Goal: Transaction & Acquisition: Purchase product/service

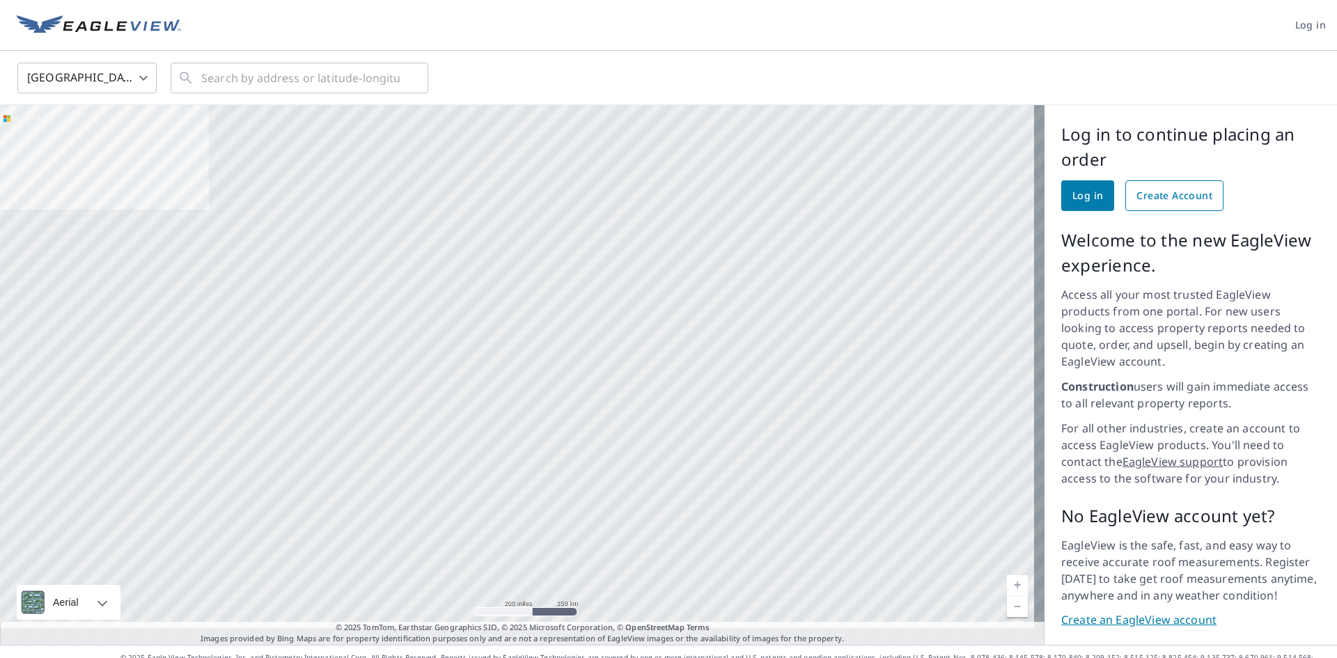
click at [1164, 202] on span "Create Account" at bounding box center [1174, 195] width 76 height 17
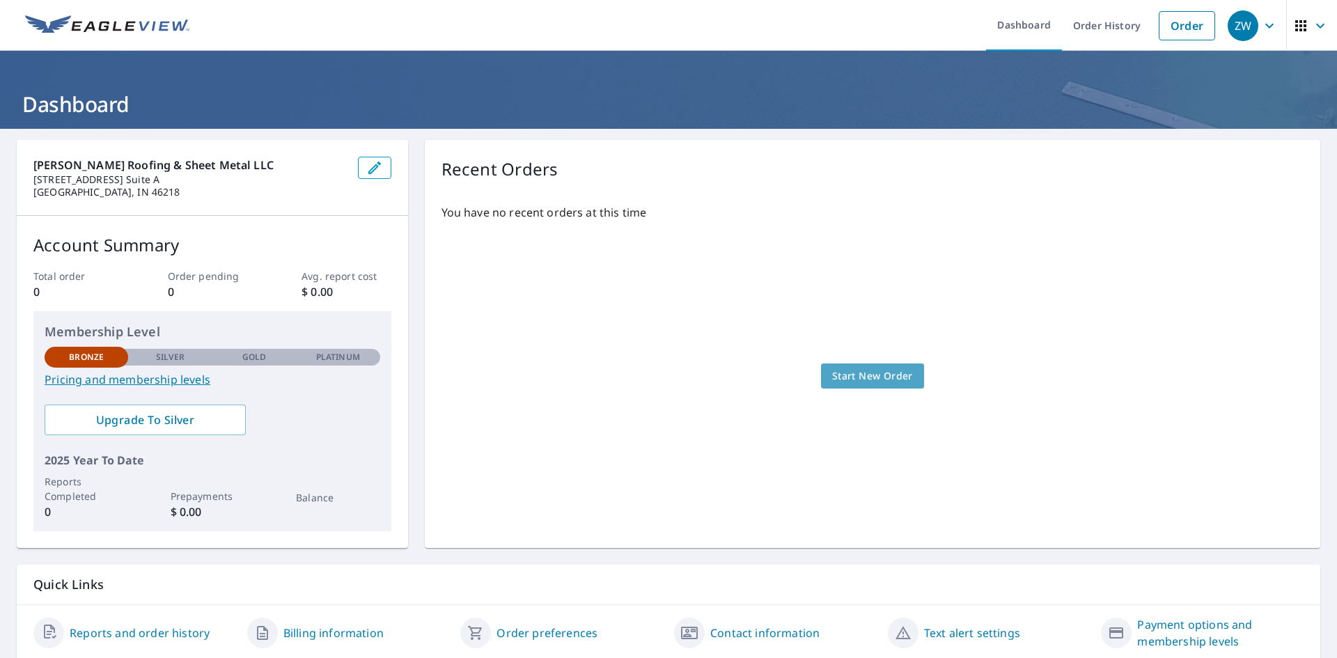
click at [863, 383] on span "Start New Order" at bounding box center [872, 376] width 81 height 17
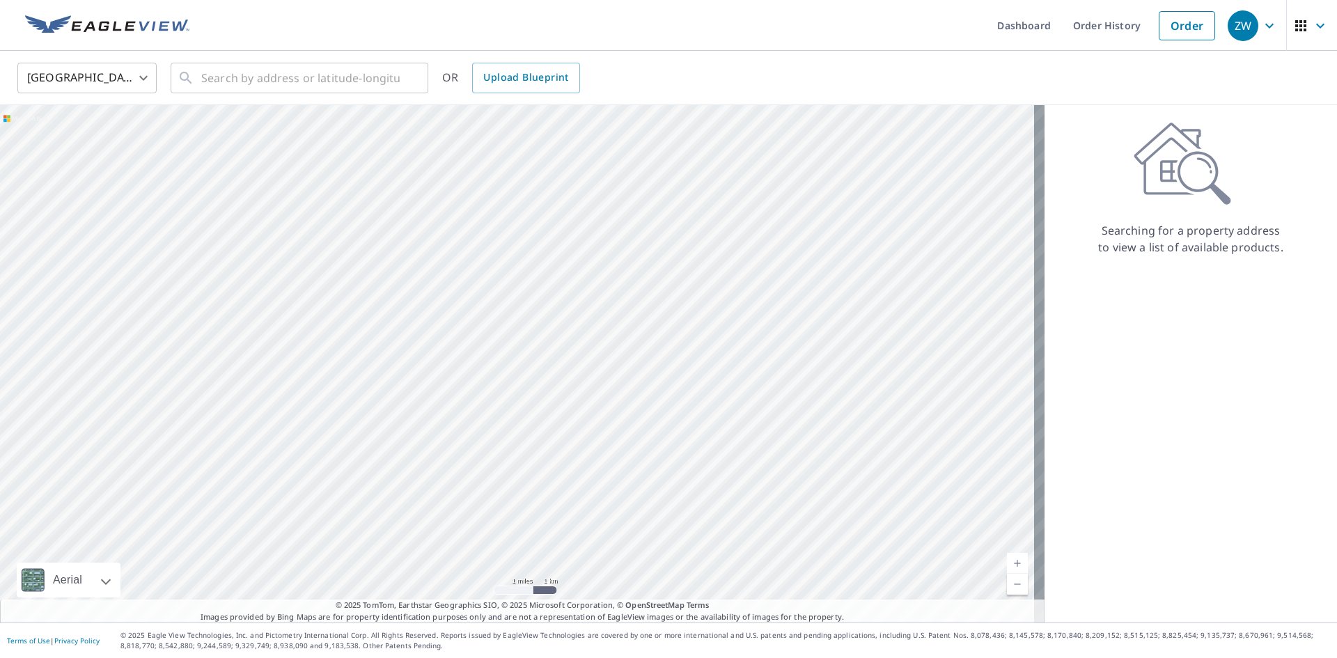
drag, startPoint x: 616, startPoint y: 418, endPoint x: 522, endPoint y: 478, distance: 110.5
click at [522, 478] on div at bounding box center [522, 363] width 1044 height 517
click at [281, 84] on input "text" at bounding box center [300, 77] width 198 height 39
click at [285, 79] on input "text" at bounding box center [300, 77] width 198 height 39
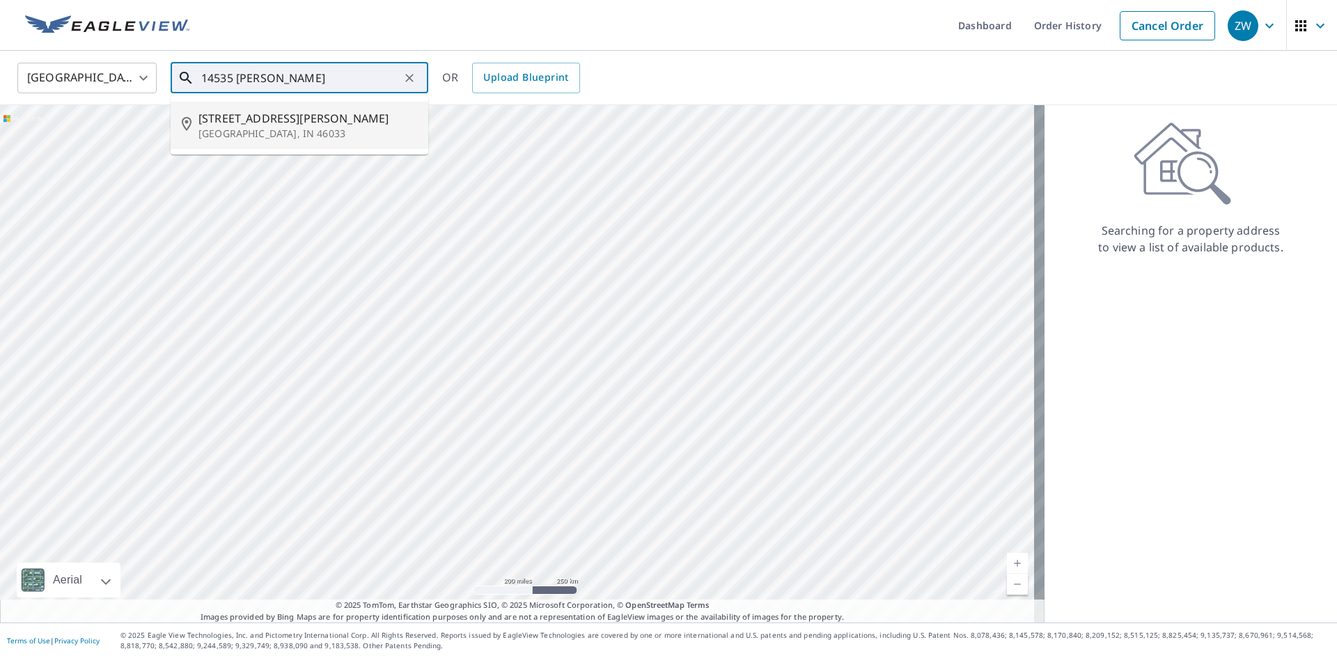
click at [306, 131] on p "Carmel, IN 46033" at bounding box center [307, 134] width 219 height 14
type input "14535 Hazel Dell Pkwy Carmel, IN 46033"
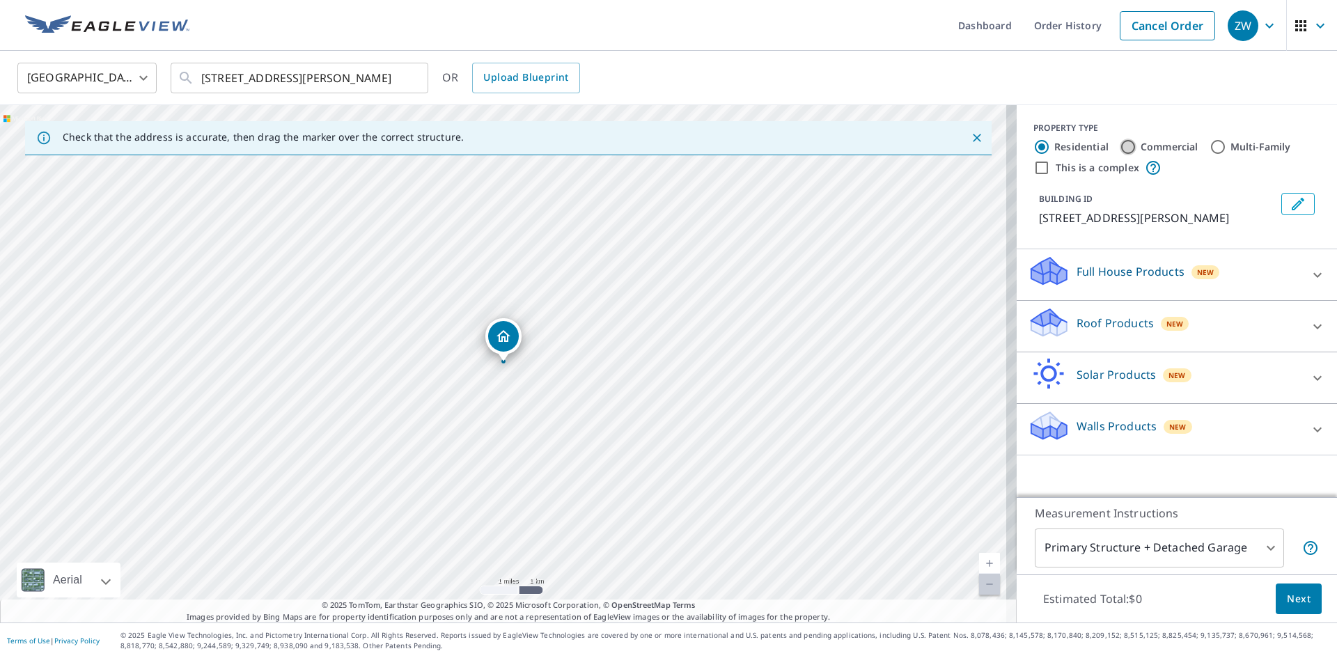
click at [1120, 143] on input "Commercial" at bounding box center [1128, 147] width 17 height 17
radio input "true"
type input "4"
click at [1309, 273] on icon at bounding box center [1317, 275] width 17 height 17
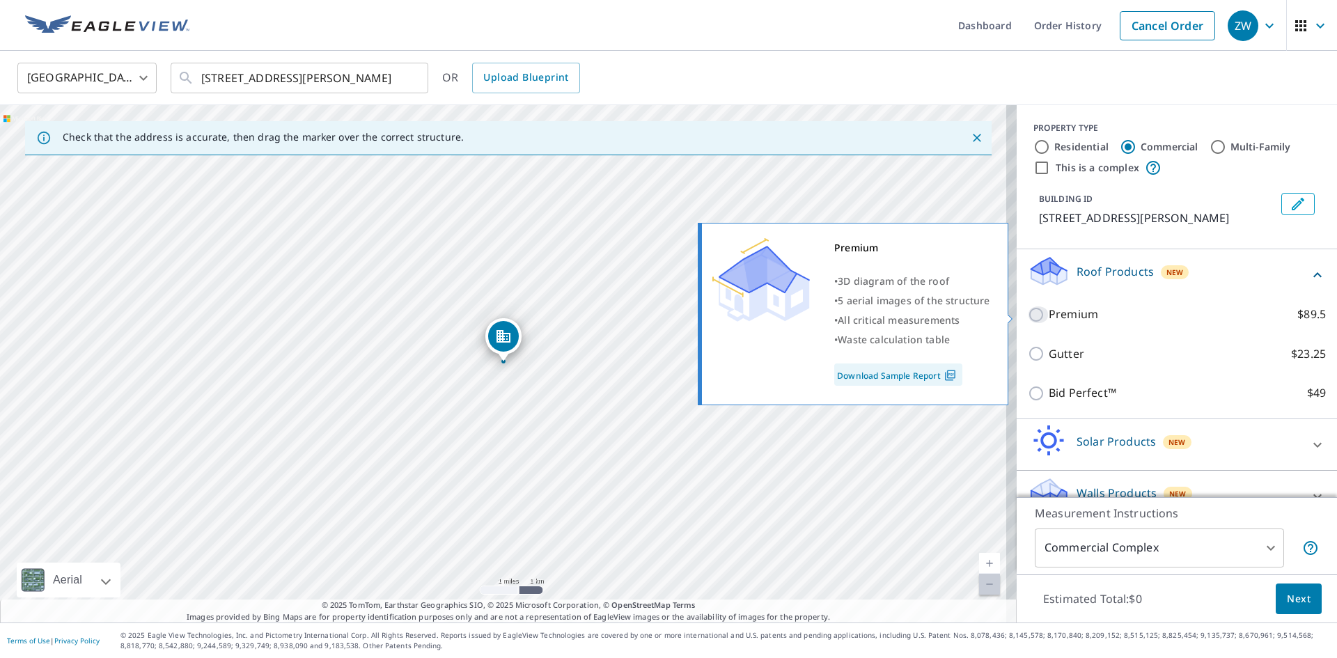
click at [1028, 315] on input "Premium $89.5" at bounding box center [1038, 314] width 21 height 17
checkbox input "true"
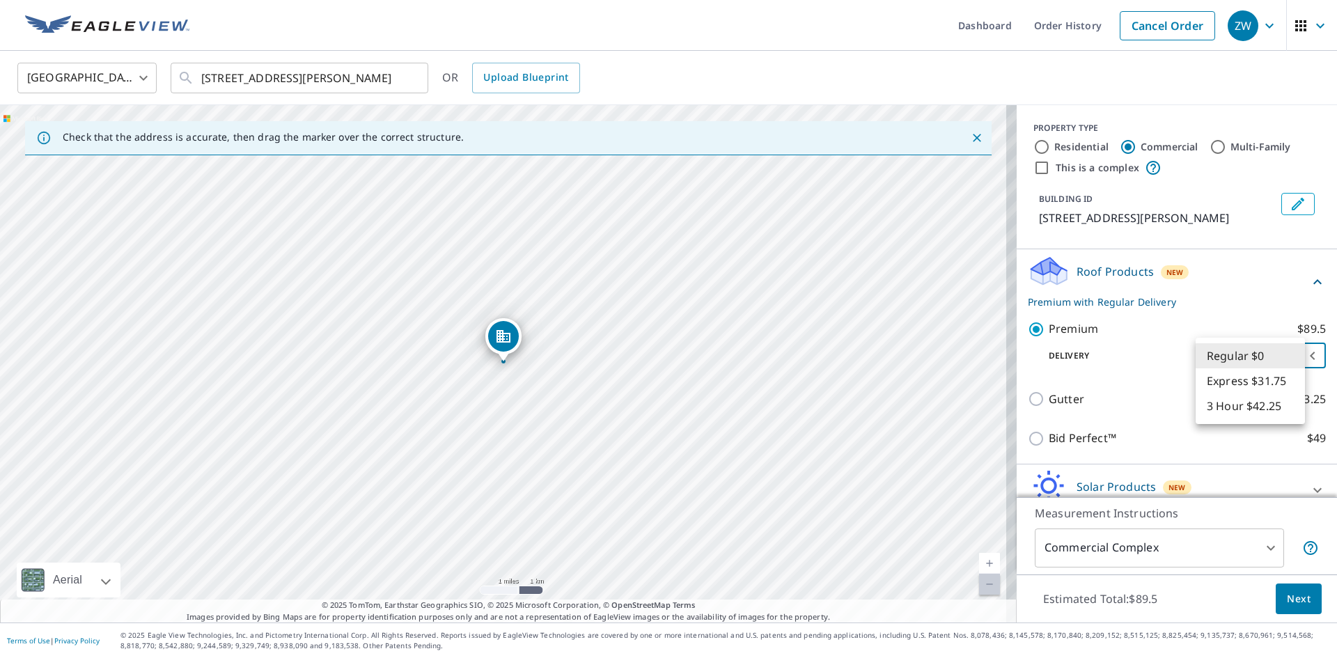
click at [1292, 354] on body "ZW ZW Dashboard Order History Cancel Order ZW United States US ​ 14535 Hazel De…" at bounding box center [668, 329] width 1337 height 658
click at [1229, 354] on li "Regular $0" at bounding box center [1250, 355] width 109 height 25
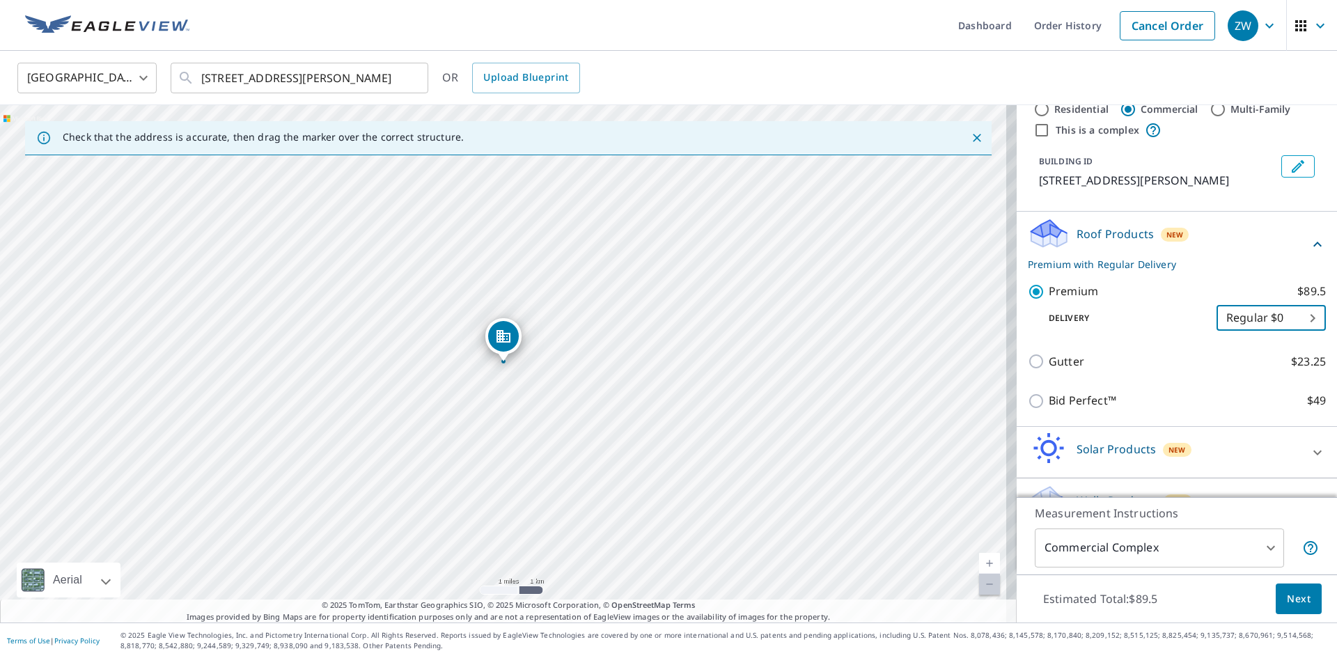
scroll to position [70, 0]
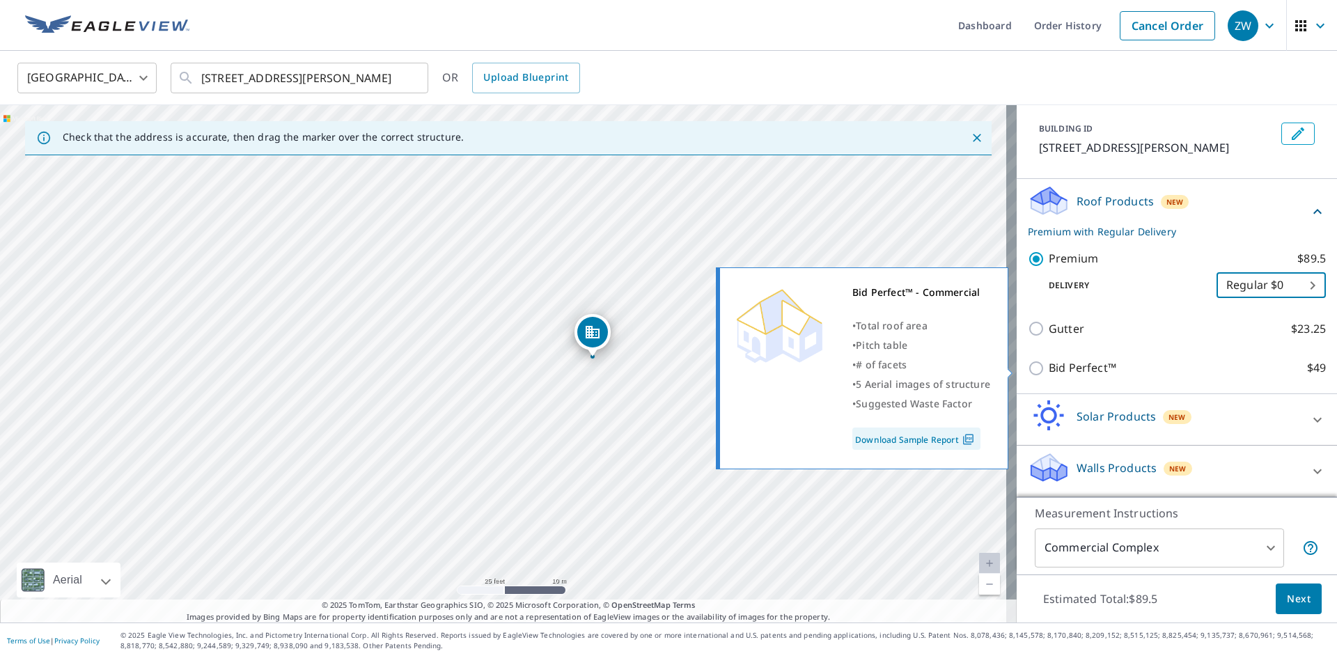
click at [1028, 363] on input "Bid Perfect™ $49" at bounding box center [1038, 368] width 21 height 17
checkbox input "true"
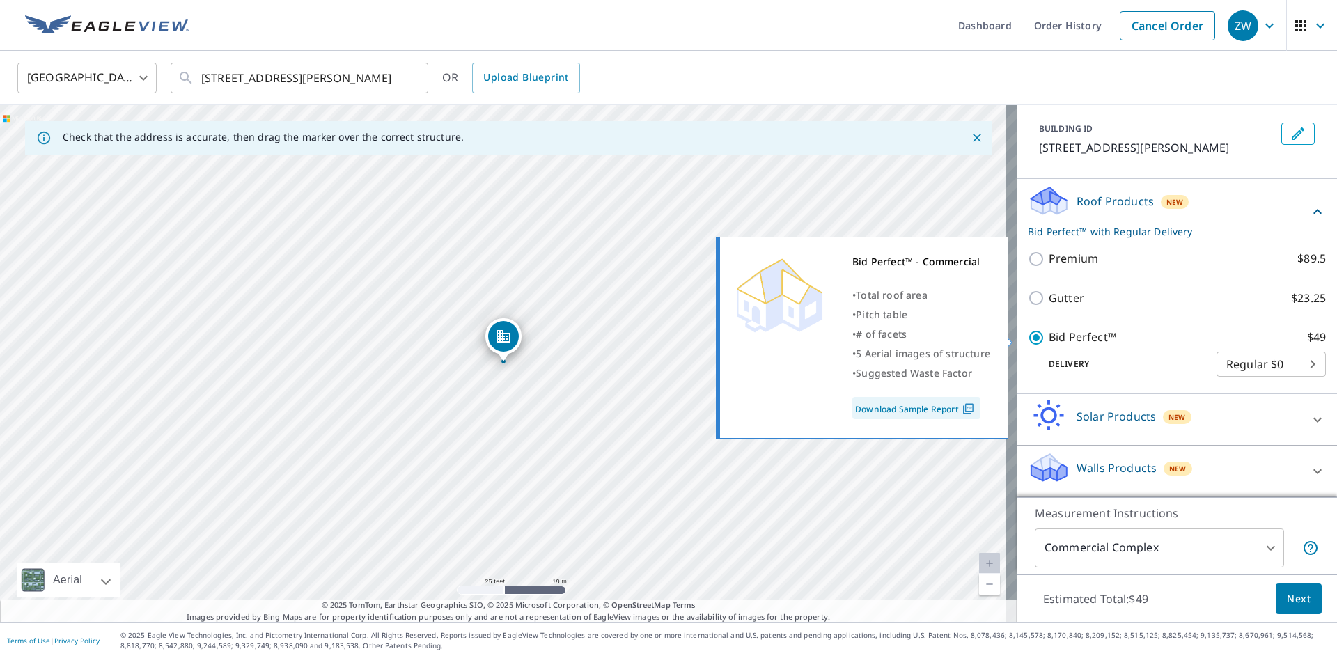
click at [930, 408] on link "Download Sample Report" at bounding box center [916, 408] width 128 height 22
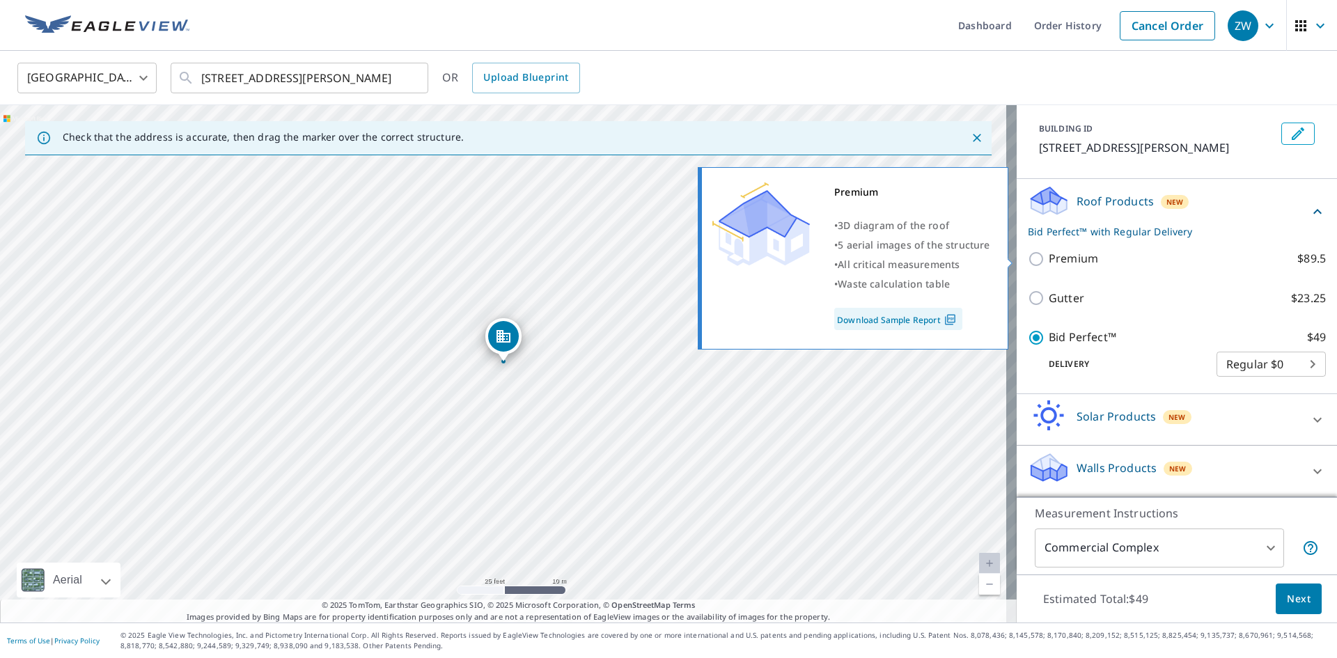
click at [1066, 256] on p "Premium" at bounding box center [1073, 258] width 49 height 17
click at [1049, 256] on input "Premium $89.5" at bounding box center [1038, 259] width 21 height 17
checkbox input "true"
checkbox input "false"
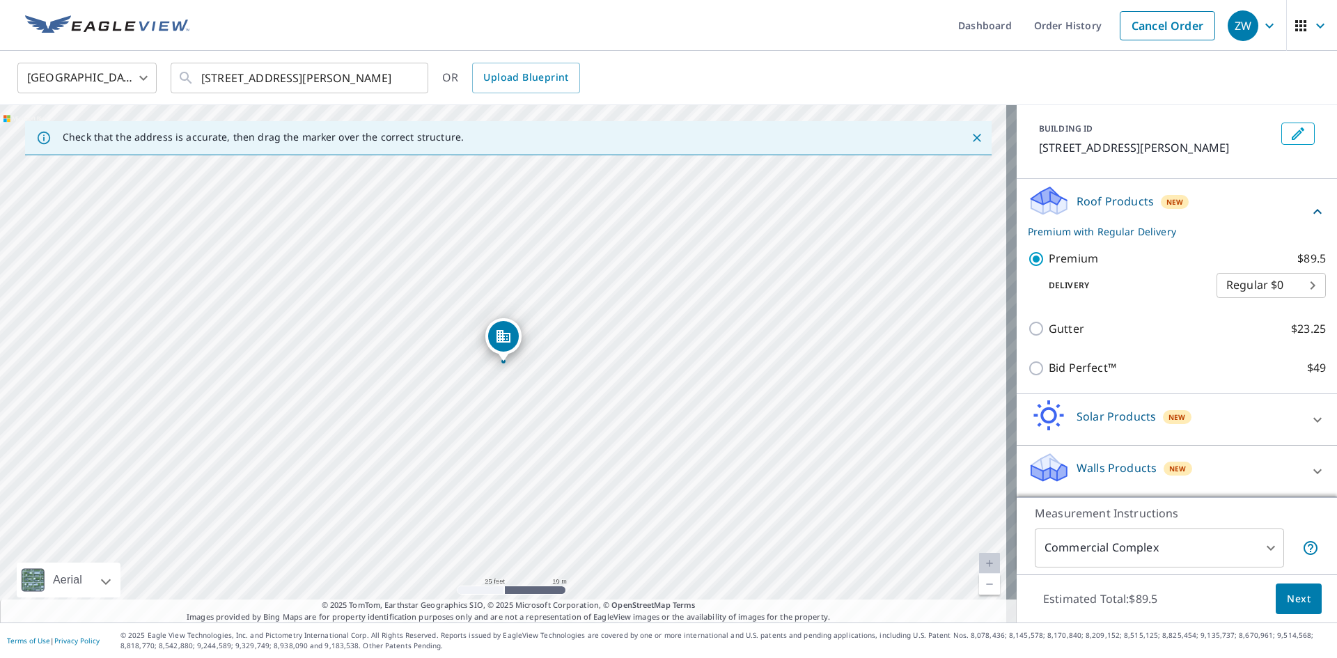
click at [921, 299] on link "Download Sample Report" at bounding box center [925, 292] width 96 height 13
click at [1287, 600] on span "Next" at bounding box center [1299, 598] width 24 height 17
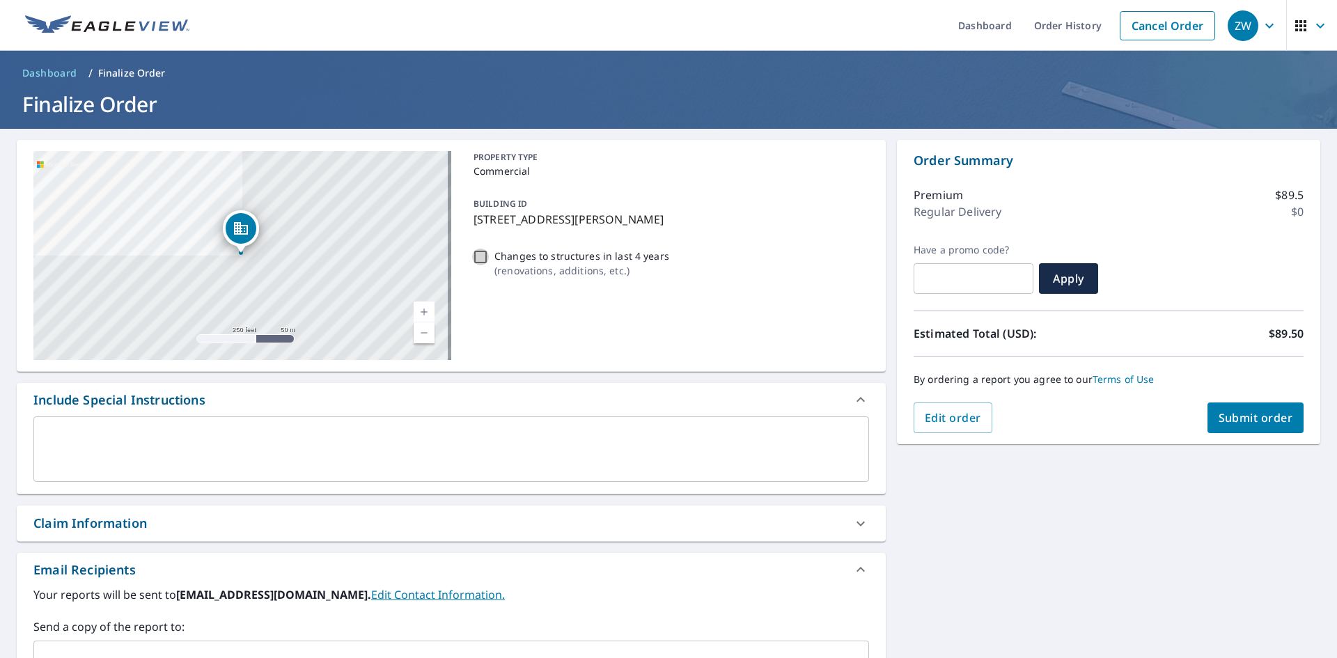
click at [477, 261] on input "Changes to structures in last 4 years ( renovations, additions, etc. )" at bounding box center [480, 257] width 17 height 17
click at [476, 255] on input "Changes to structures in last 4 years ( renovations, additions, etc. )" at bounding box center [480, 257] width 17 height 17
checkbox input "false"
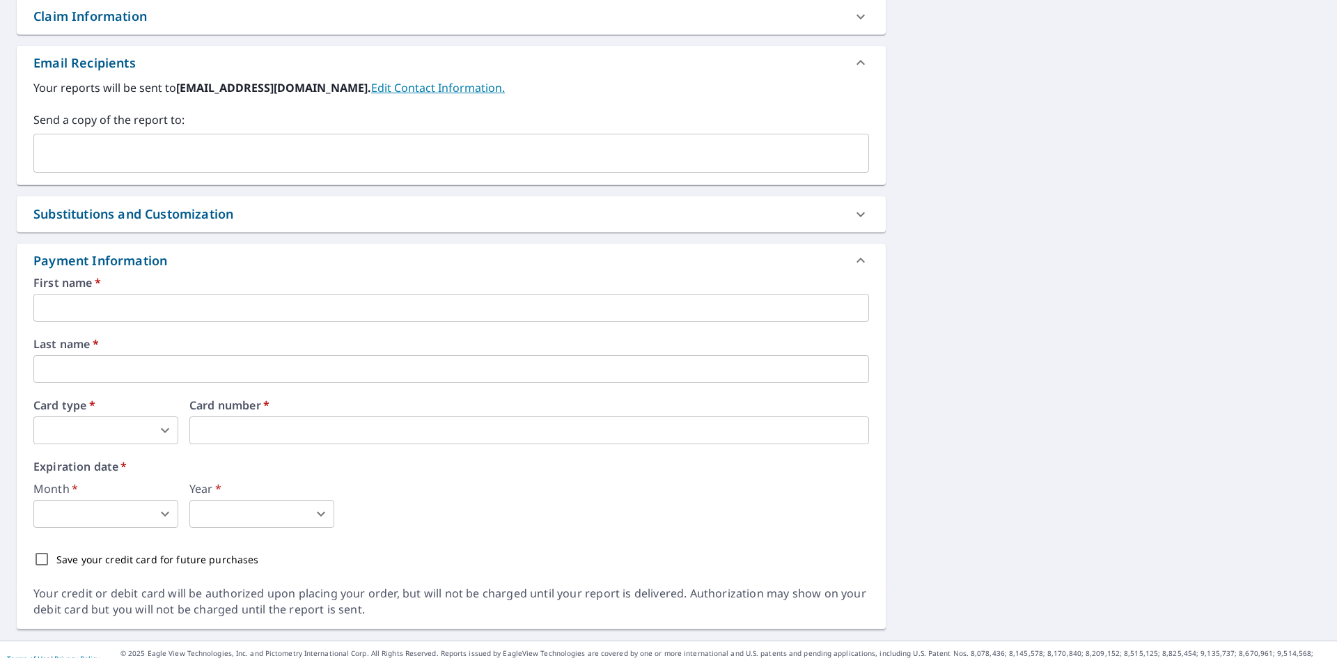
scroll to position [525, 0]
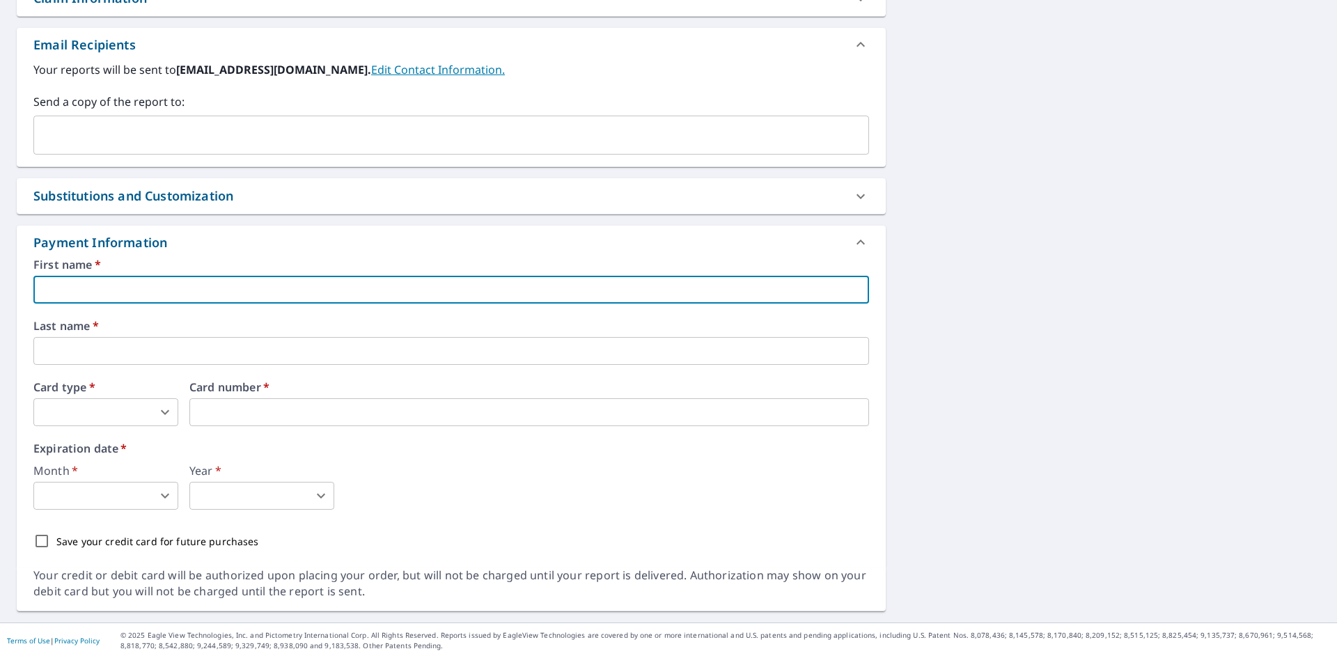
click at [125, 288] on input "text" at bounding box center [451, 290] width 836 height 28
click at [94, 292] on input "text" at bounding box center [451, 290] width 836 height 28
type input "Linda"
click at [118, 347] on input "text" at bounding box center [451, 351] width 836 height 28
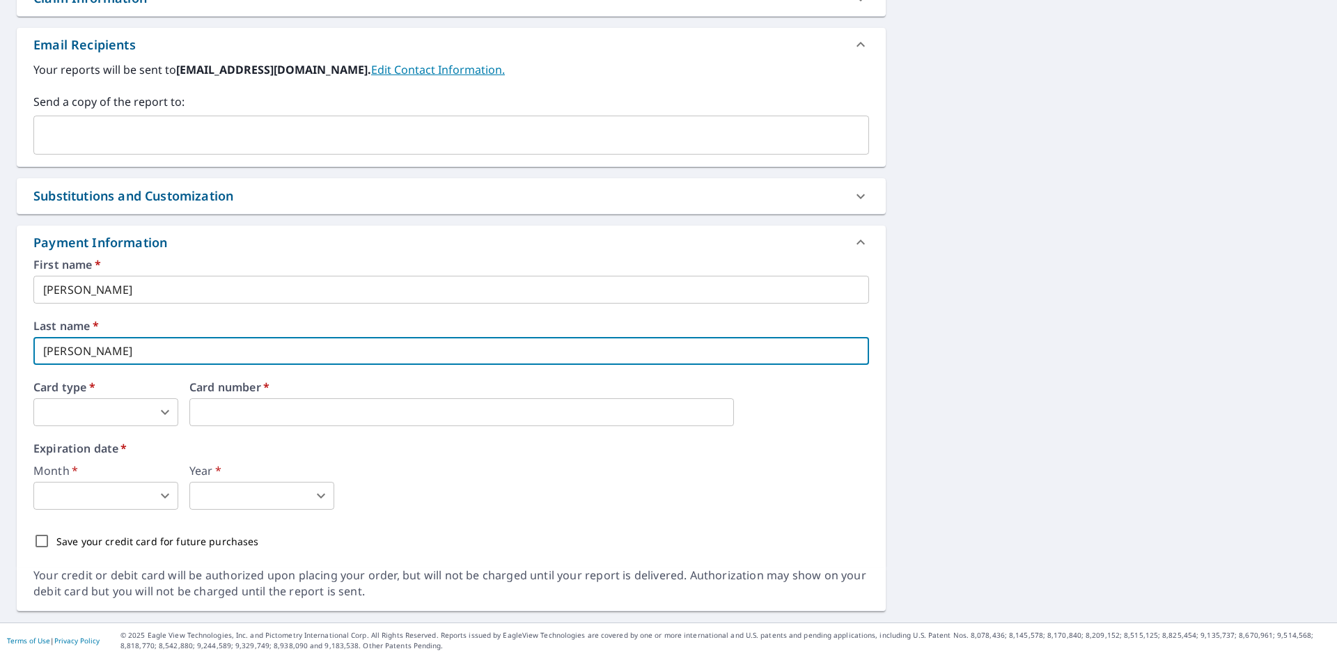
type input "Hogan"
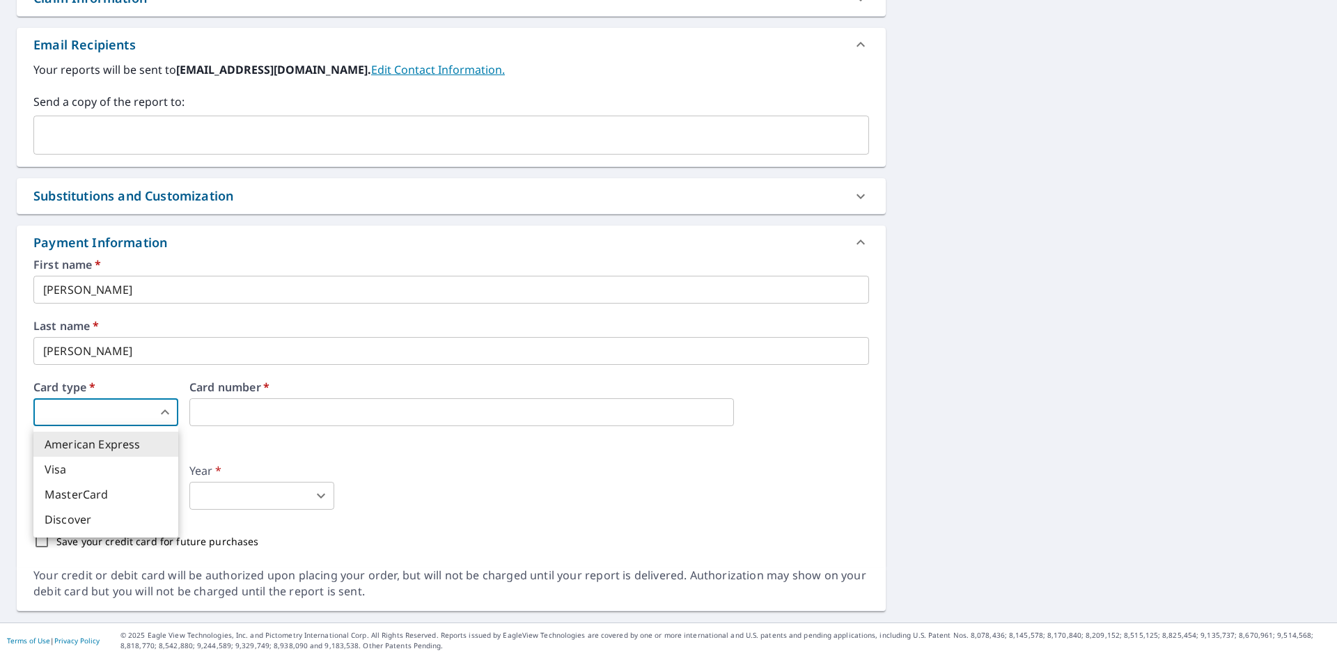
click at [166, 410] on body "ZW ZW Dashboard Order History Cancel Order ZW Dashboard / Finalize Order Finali…" at bounding box center [668, 329] width 1337 height 658
click at [133, 492] on li "MasterCard" at bounding box center [105, 494] width 145 height 25
type input "2"
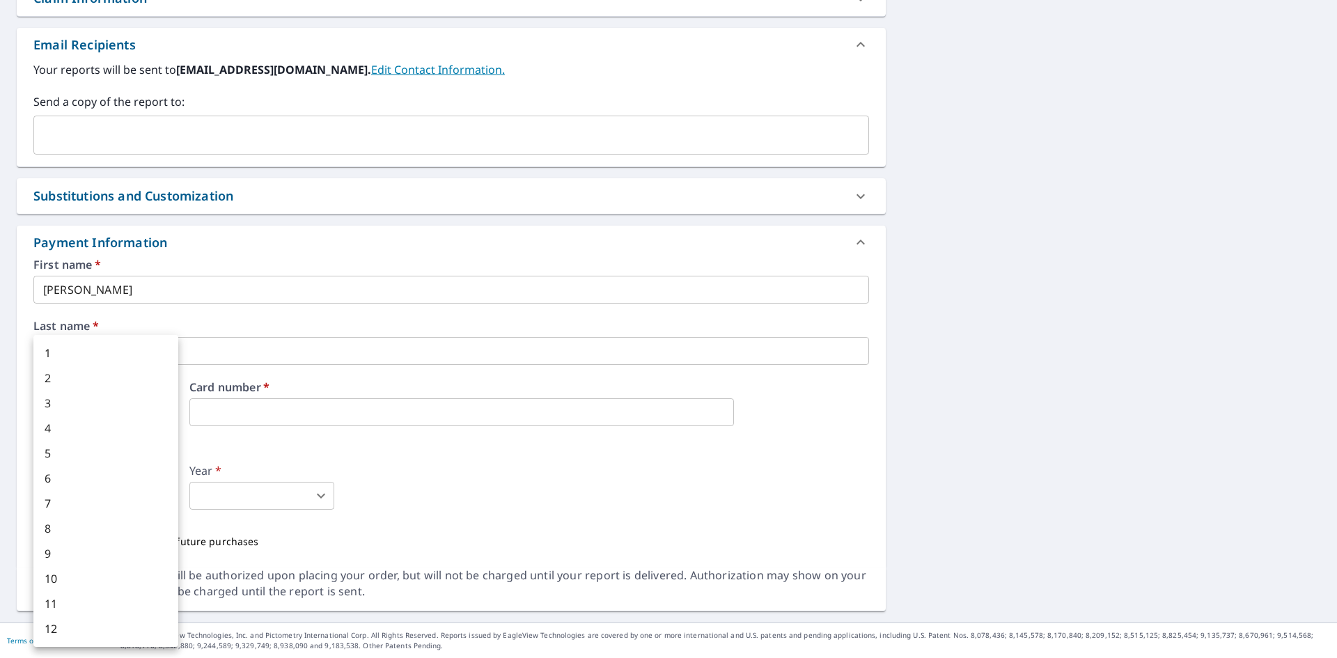
click at [170, 499] on body "ZW ZW Dashboard Order History Cancel Order ZW Dashboard / Finalize Order Finali…" at bounding box center [668, 329] width 1337 height 658
click at [90, 477] on li "6" at bounding box center [105, 478] width 145 height 25
type input "6"
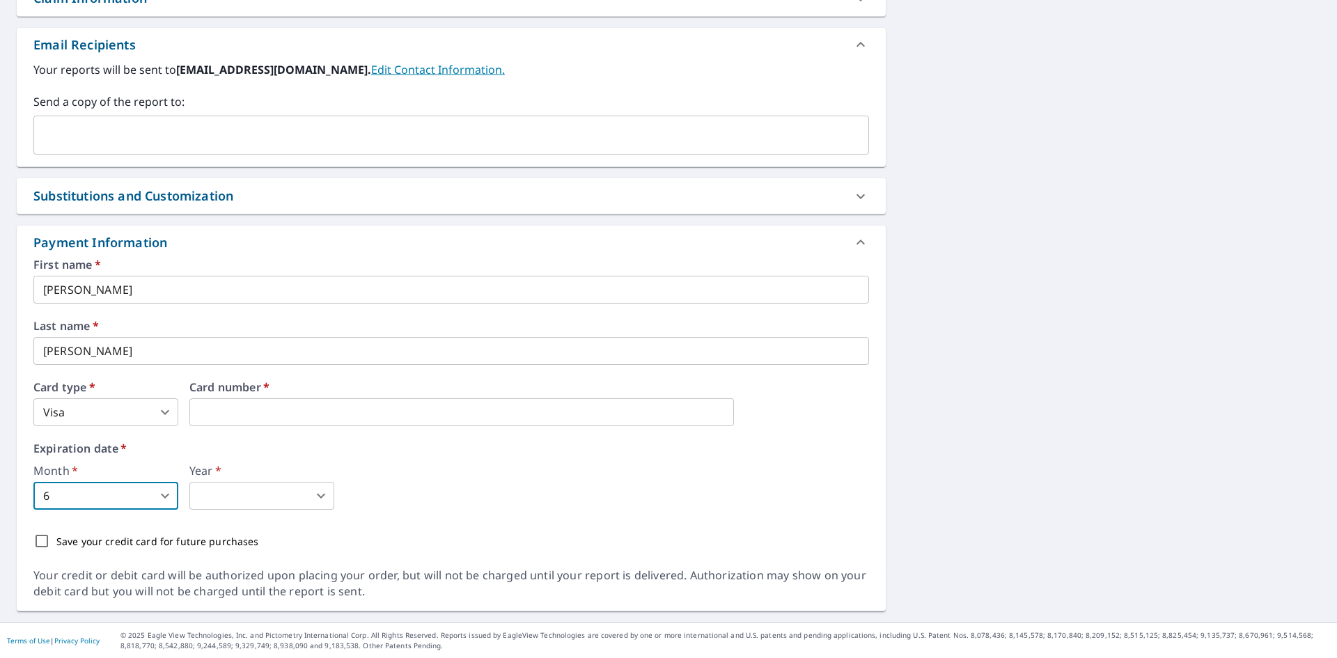
click at [322, 494] on body "ZW ZW Dashboard Order History Cancel Order ZW Dashboard / Finalize Order Finali…" at bounding box center [668, 329] width 1337 height 658
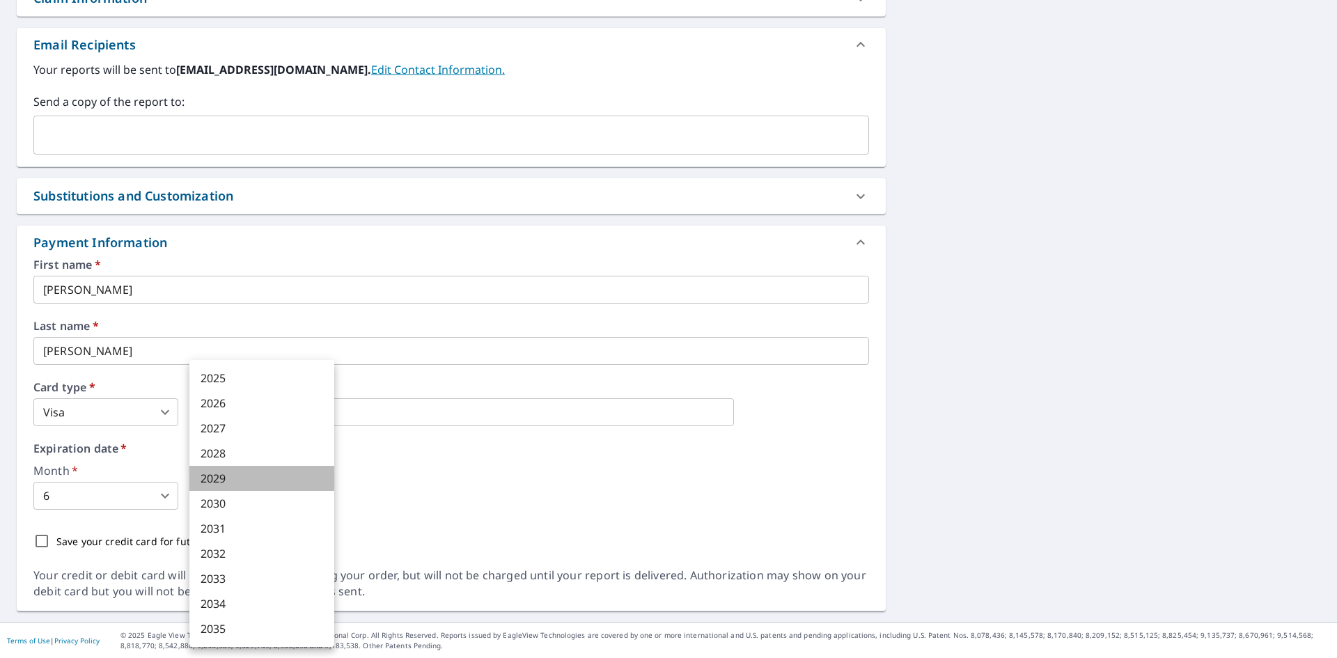
click at [226, 480] on li "2029" at bounding box center [261, 478] width 145 height 25
type input "2029"
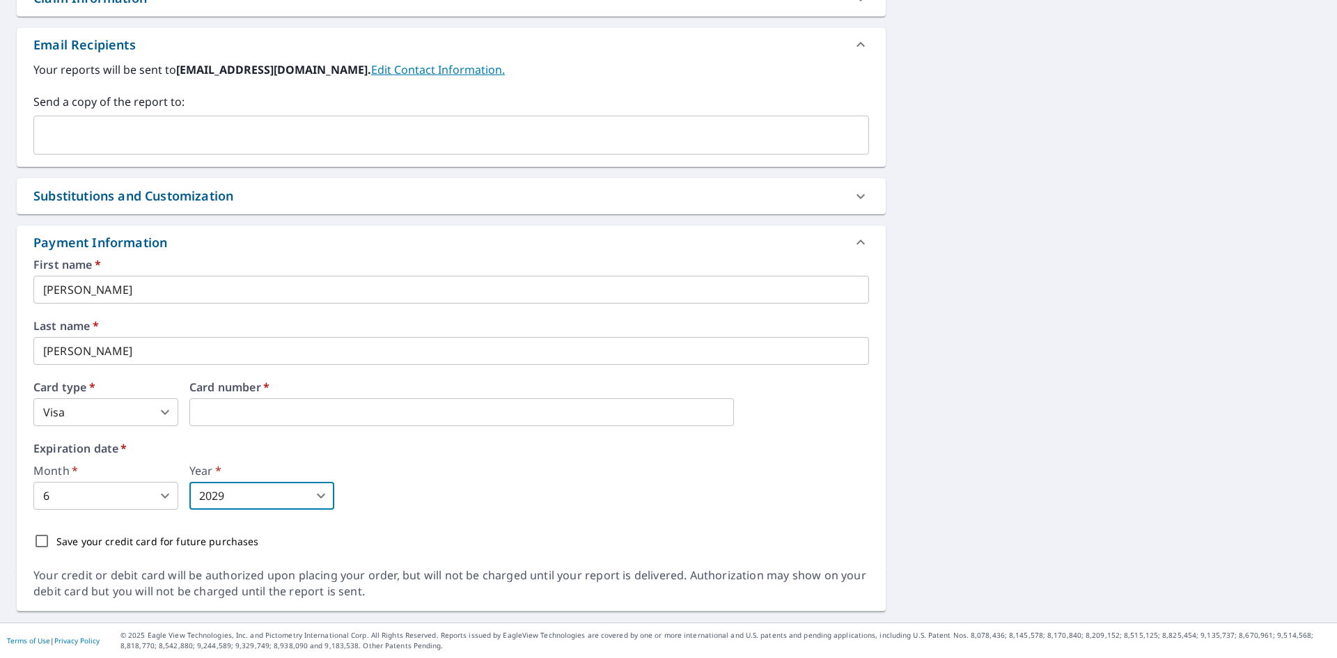
click at [40, 542] on input "Save your credit card for future purchases" at bounding box center [41, 540] width 29 height 29
checkbox input "true"
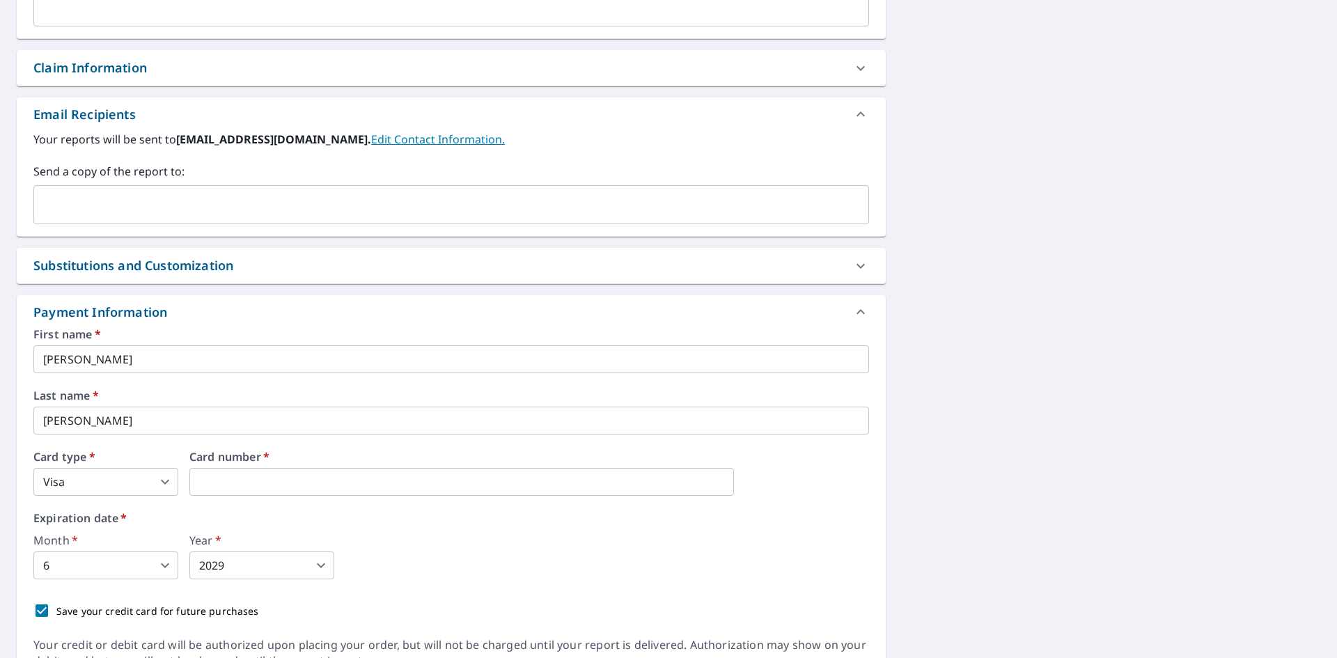
click at [166, 485] on body "ZW ZW Dashboard Order History Cancel Order ZW Dashboard / Finalize Order Finali…" at bounding box center [668, 329] width 1337 height 658
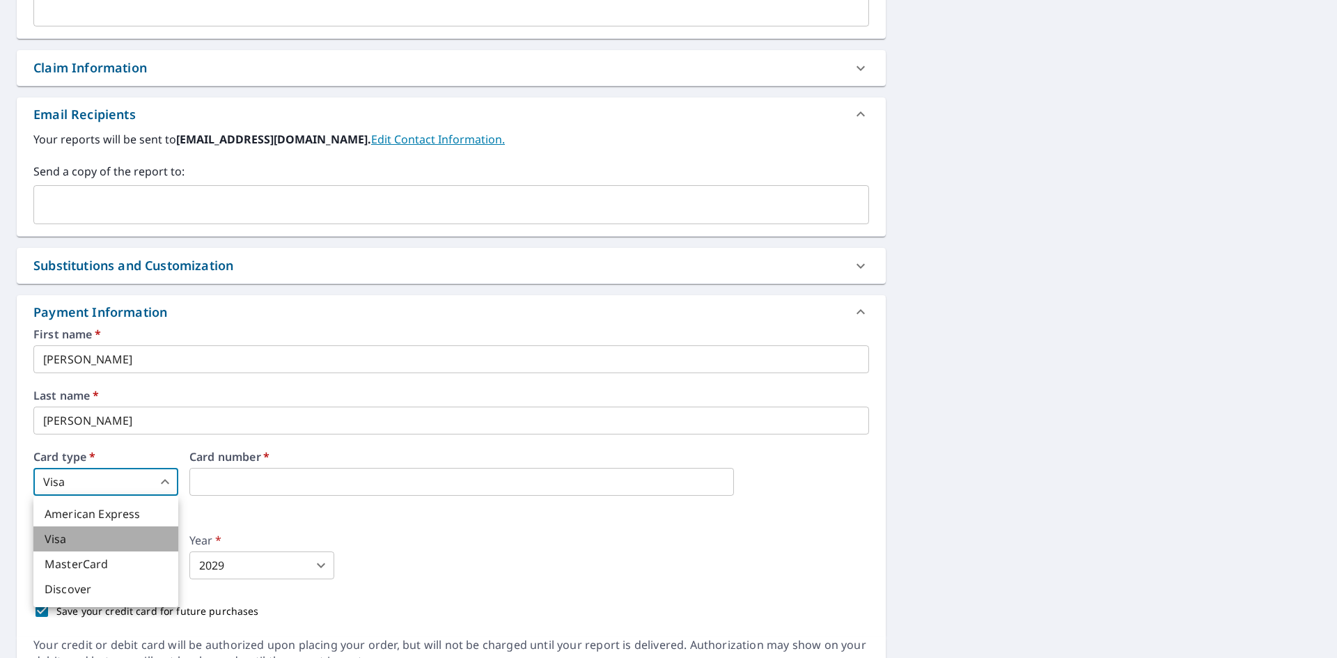
click at [118, 538] on li "Visa" at bounding box center [105, 538] width 145 height 25
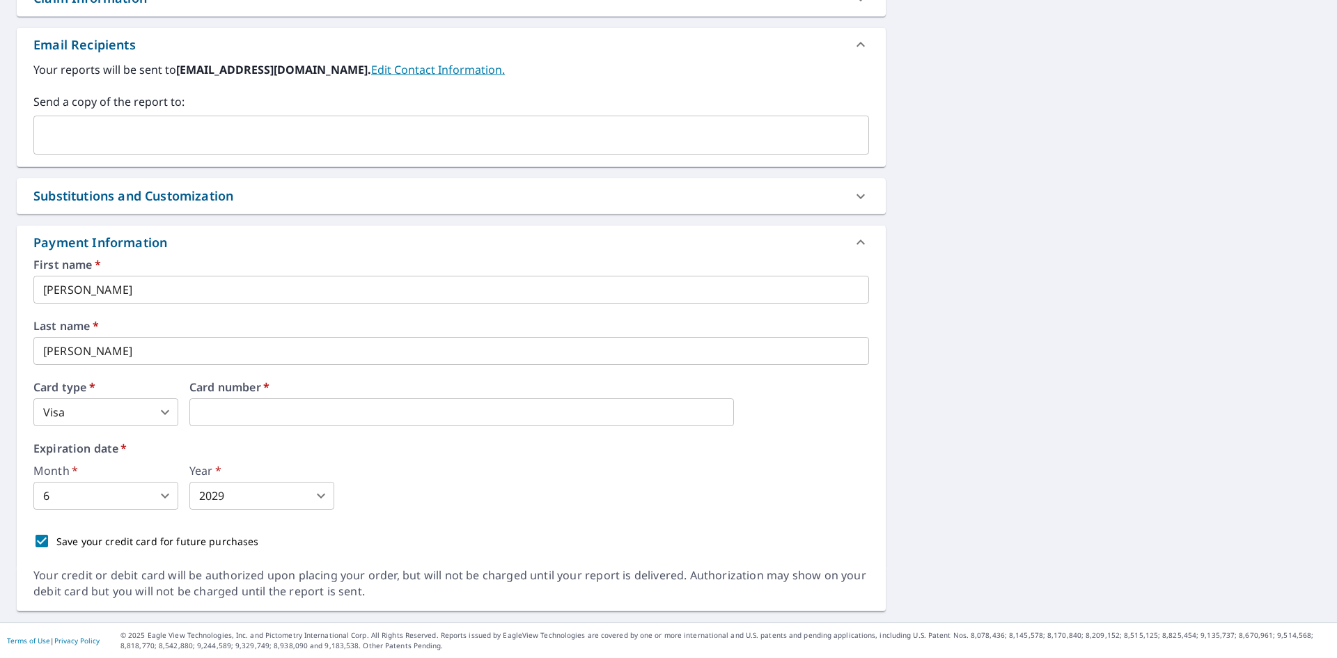
scroll to position [177, 0]
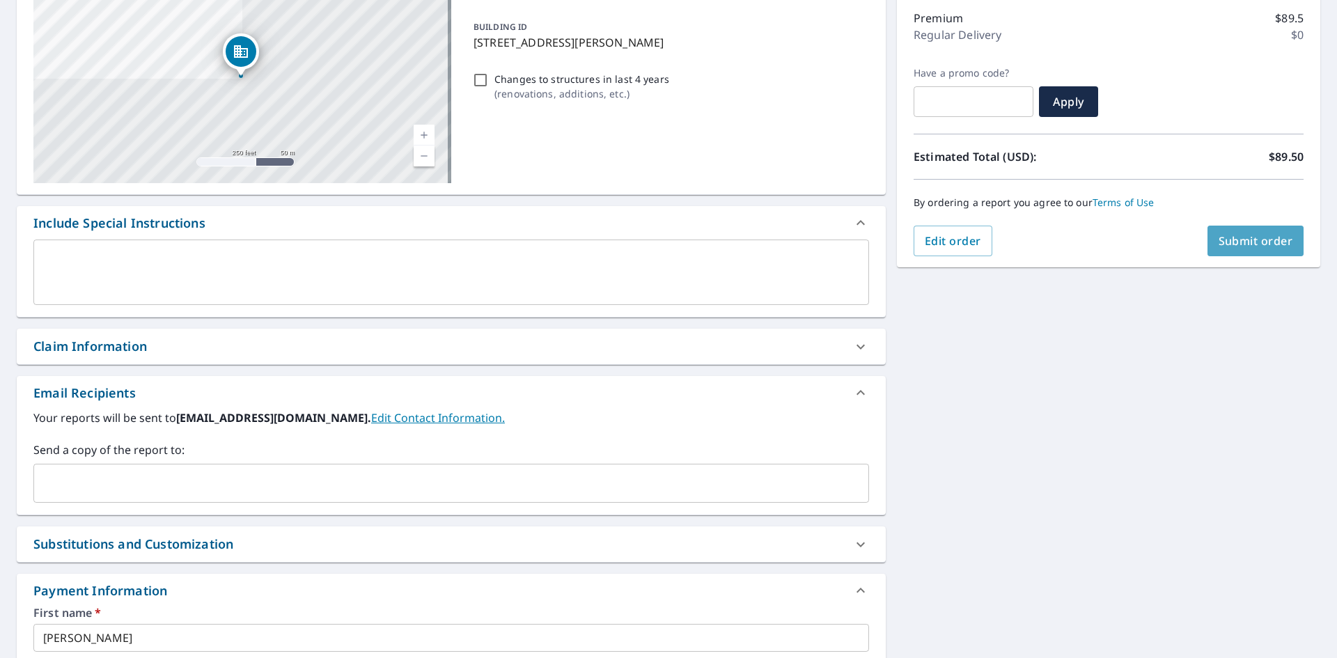
click at [1239, 244] on span "Submit order" at bounding box center [1256, 240] width 75 height 15
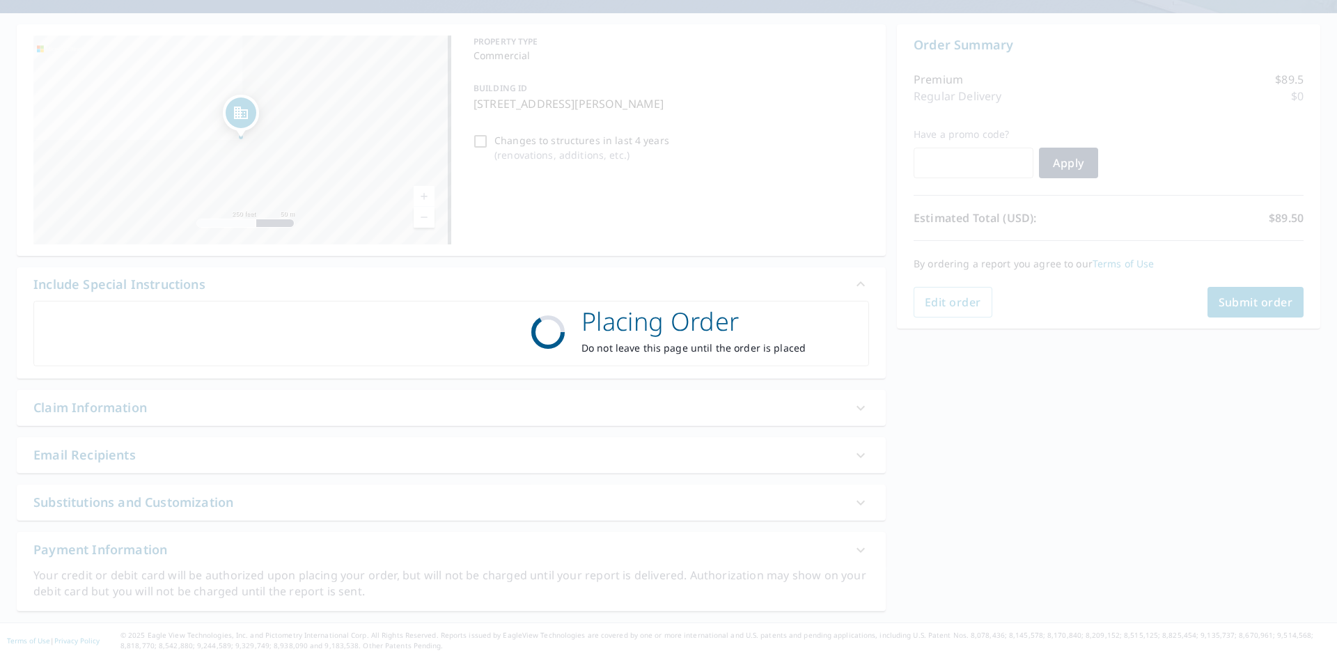
scroll to position [116, 0]
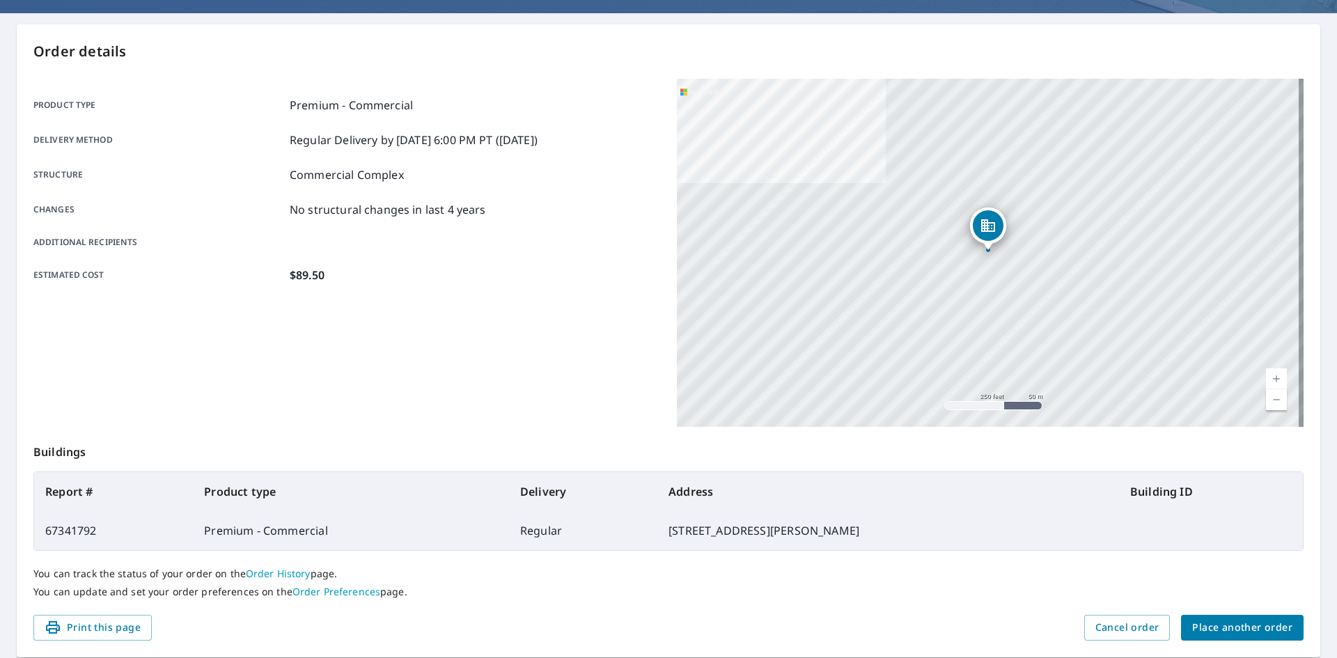
scroll to position [162, 0]
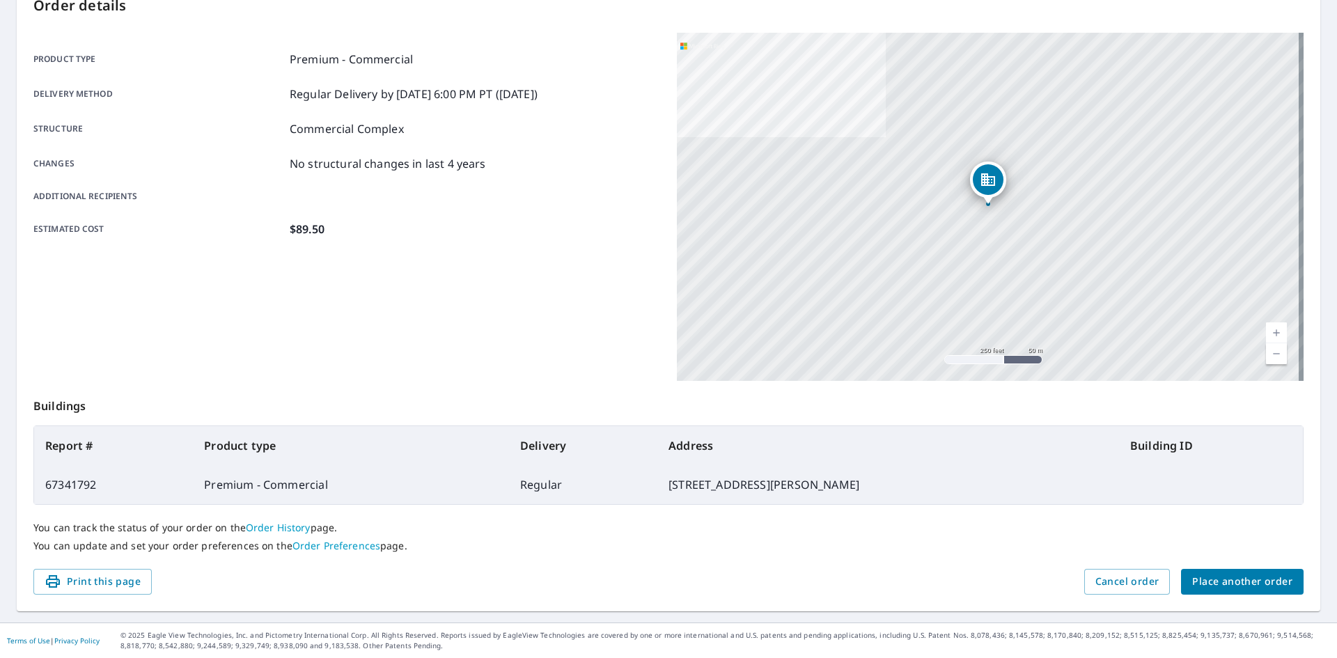
drag, startPoint x: 112, startPoint y: 593, endPoint x: 1030, endPoint y: 572, distance: 918.0
click at [112, 593] on button "Print this page" at bounding box center [92, 582] width 118 height 26
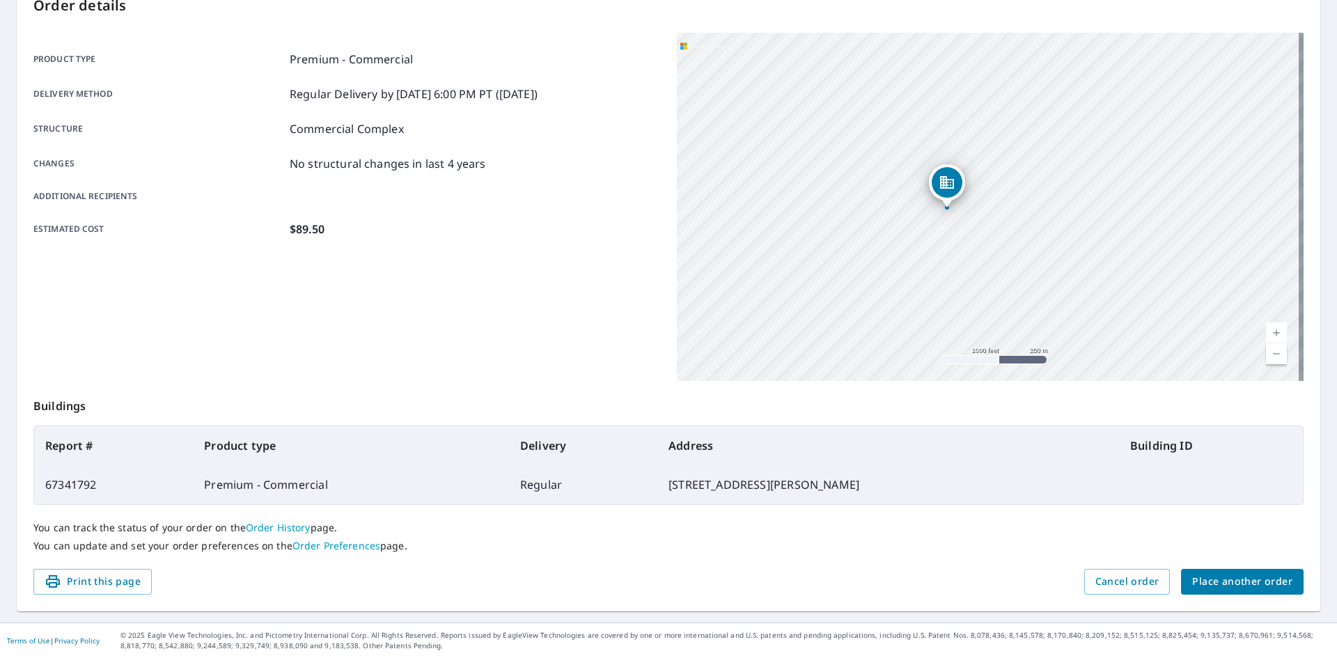
drag, startPoint x: 796, startPoint y: 212, endPoint x: 983, endPoint y: 273, distance: 197.1
click at [983, 272] on div "14535 Hazel Dell Pkwy Carmel, IN 46033" at bounding box center [990, 207] width 627 height 348
drag, startPoint x: 1022, startPoint y: 246, endPoint x: 1018, endPoint y: 274, distance: 28.9
click at [1018, 274] on div "14535 Hazel Dell Pkwy Carmel, IN 46033" at bounding box center [990, 207] width 627 height 348
drag, startPoint x: 1026, startPoint y: 233, endPoint x: 1025, endPoint y: 291, distance: 57.8
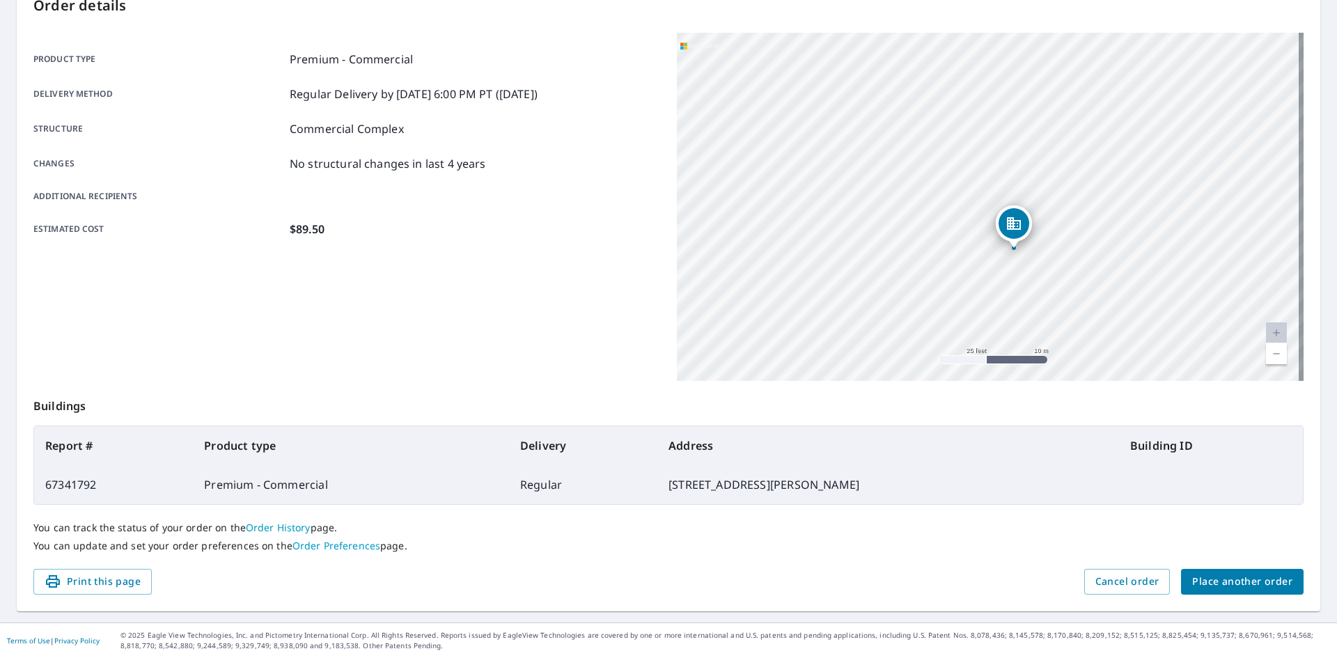
click at [1025, 291] on div "14535 Hazel Dell Pkwy Carmel, IN 46033" at bounding box center [990, 207] width 627 height 348
click at [864, 75] on div "14535 Hazel Dell Pkwy Carmel, IN 46033" at bounding box center [990, 207] width 627 height 348
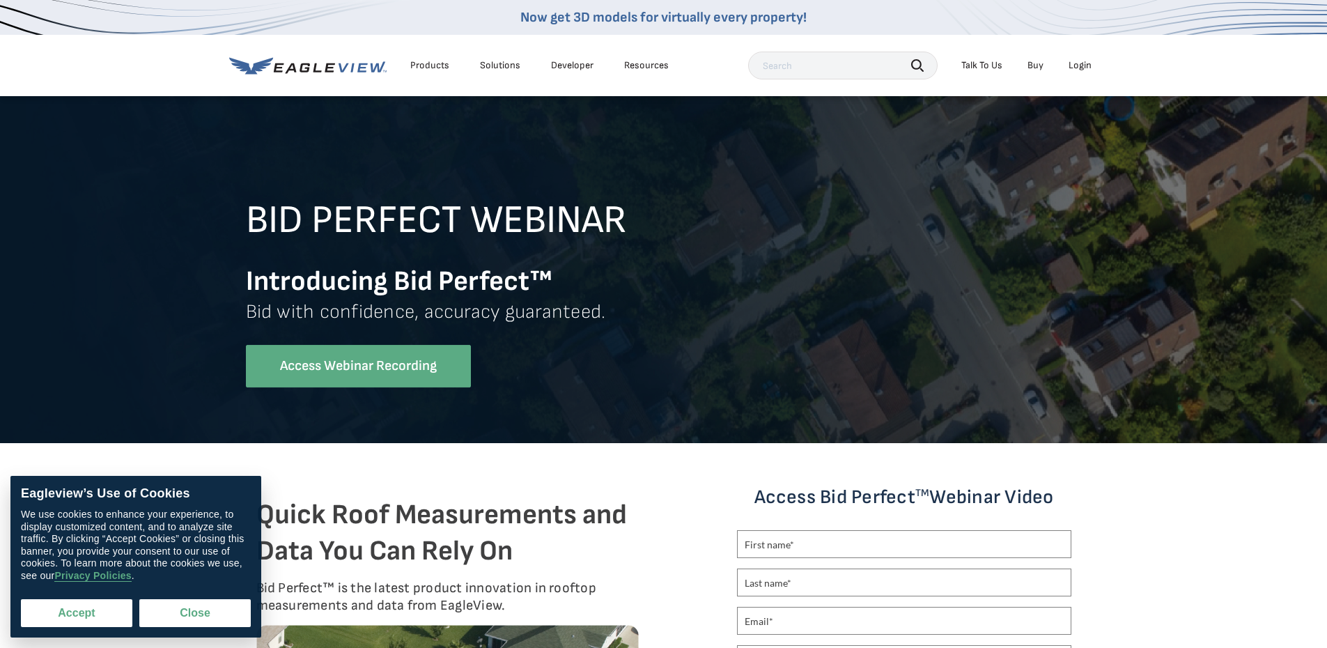
click at [100, 612] on button "Accept" at bounding box center [76, 613] width 111 height 28
checkbox input "true"
